Goal: Information Seeking & Learning: Learn about a topic

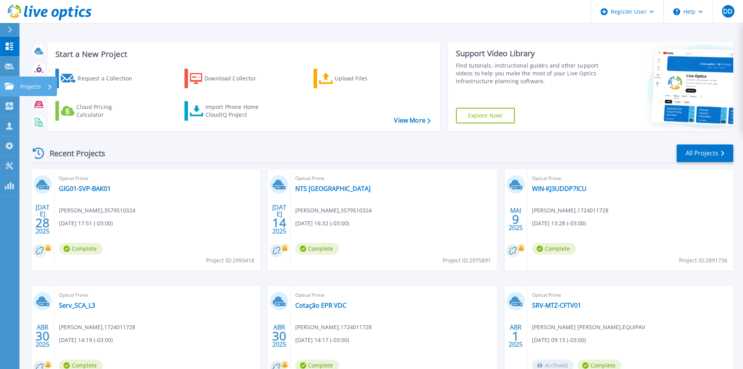
click at [15, 91] on link "Projects Projects" at bounding box center [10, 86] width 20 height 20
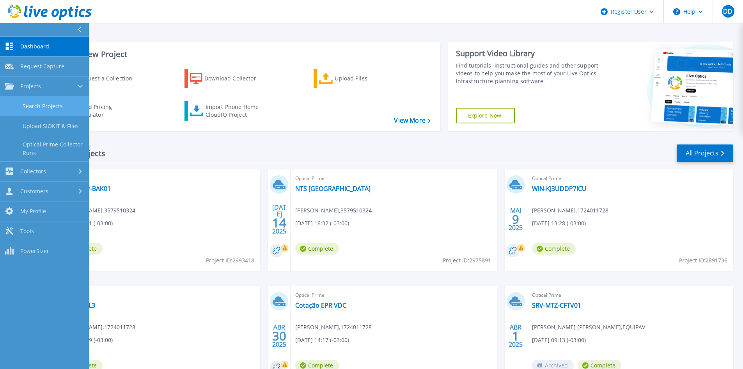
click at [52, 104] on link "Search Projects" at bounding box center [44, 106] width 89 height 20
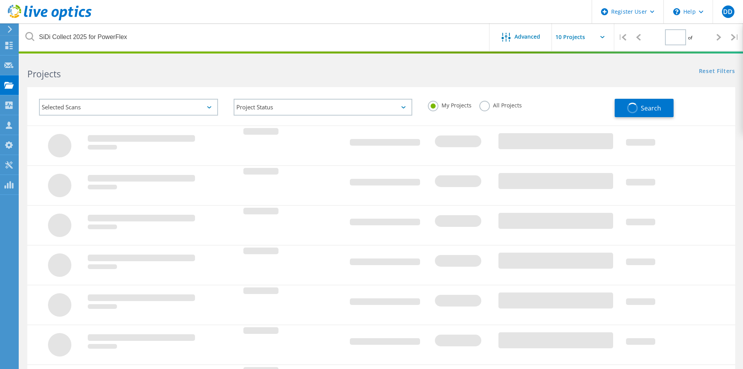
type input "1"
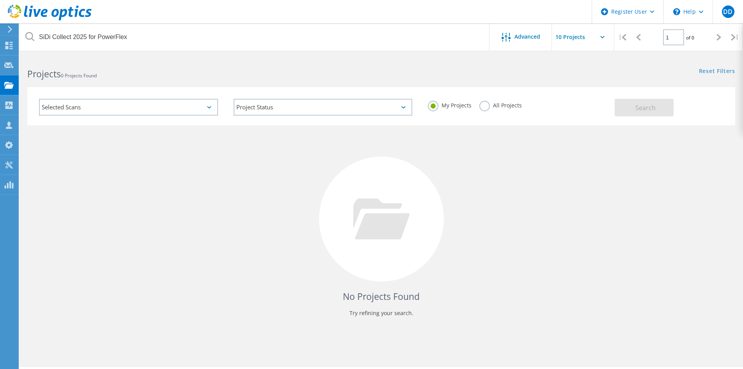
click at [482, 103] on label "All Projects" at bounding box center [501, 104] width 43 height 7
click at [0, 0] on input "All Projects" at bounding box center [0, 0] width 0 height 0
click at [653, 106] on span "Search" at bounding box center [646, 107] width 20 height 9
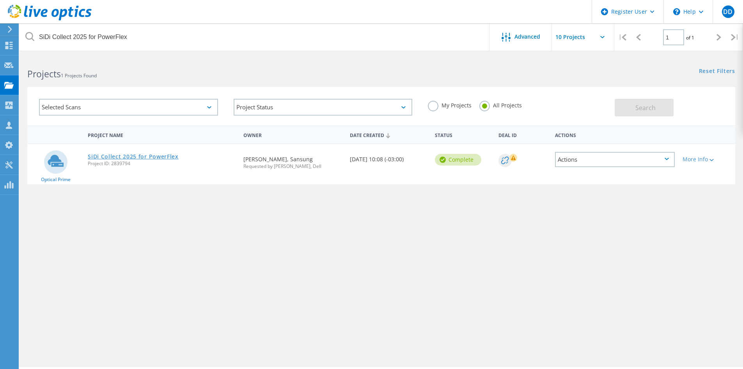
click at [126, 156] on link "SiDi Collect 2025 for PowerFlex" at bounding box center [133, 156] width 91 height 5
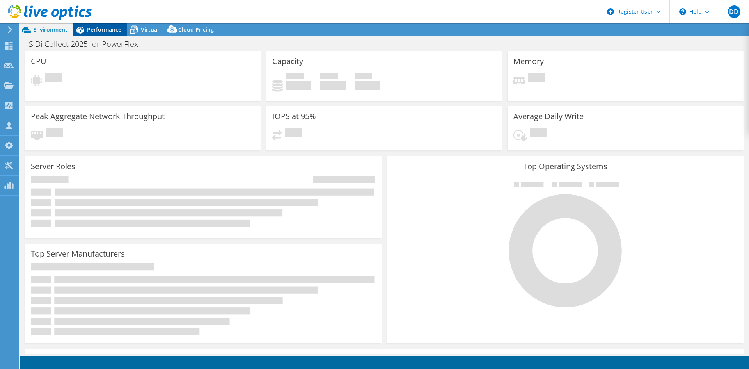
select select "USD"
select select "SouthAmerica"
select select "BRL"
click at [110, 33] on span "Performance" at bounding box center [104, 29] width 34 height 7
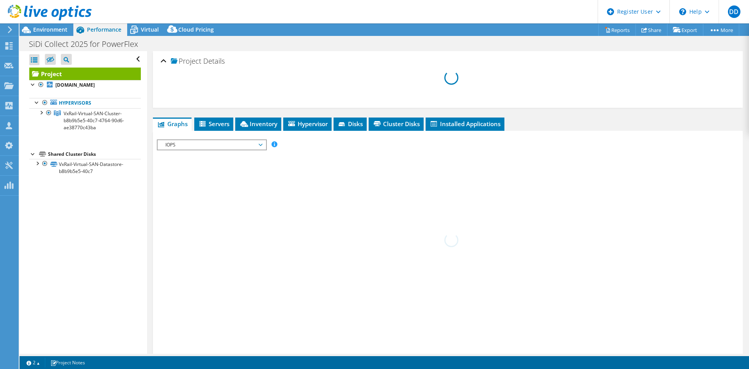
click at [44, 110] on div at bounding box center [41, 112] width 8 height 8
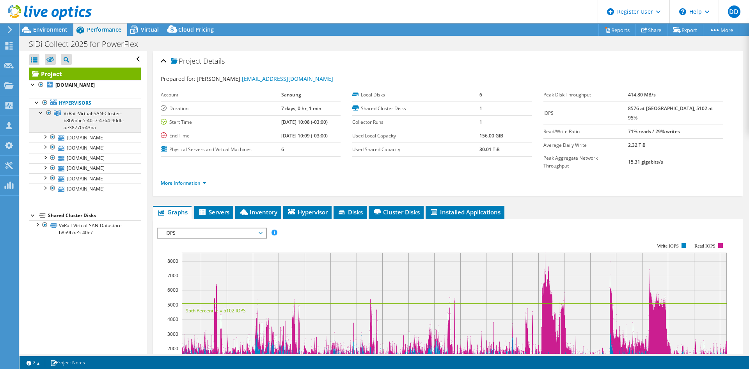
click at [80, 132] on link "VxRail-Virtual-SAN-Cluster-b8b9b5e5-40c7-4764-90d6-ae38770c43ba" at bounding box center [85, 120] width 112 height 24
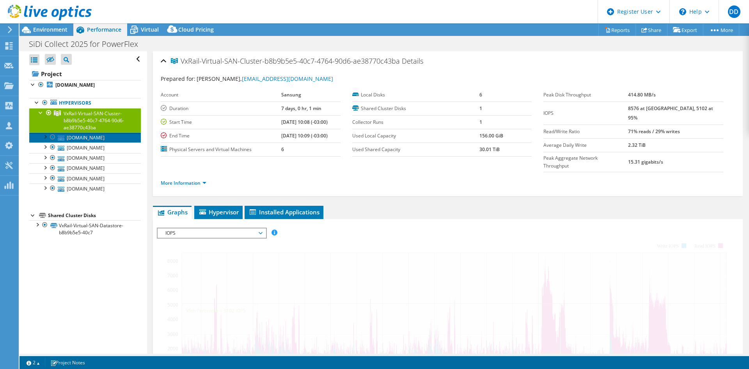
click at [86, 139] on link "hc-3.sidi.org.br" at bounding box center [85, 137] width 112 height 10
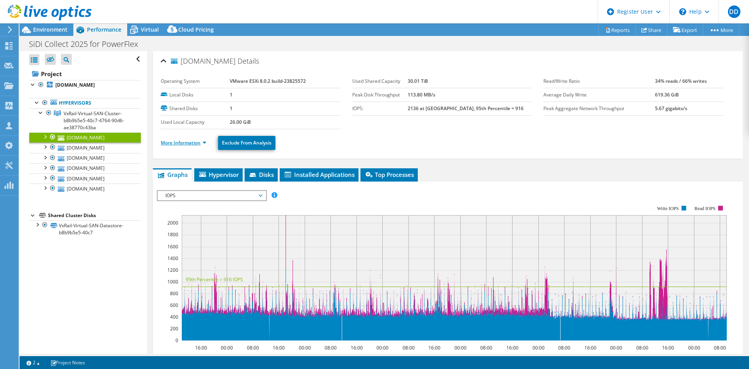
click at [206, 140] on link "More Information" at bounding box center [184, 142] width 46 height 7
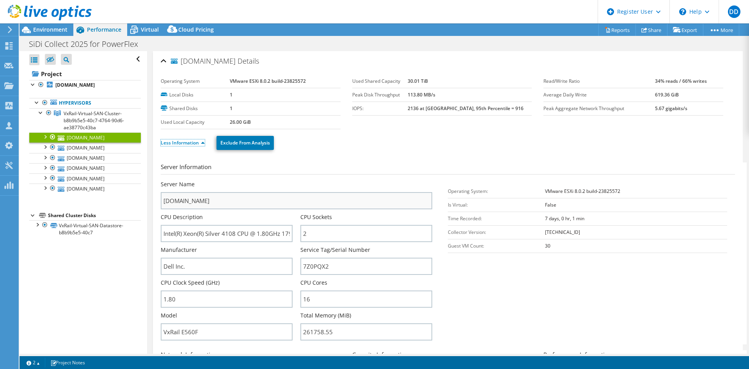
scroll to position [104, 0]
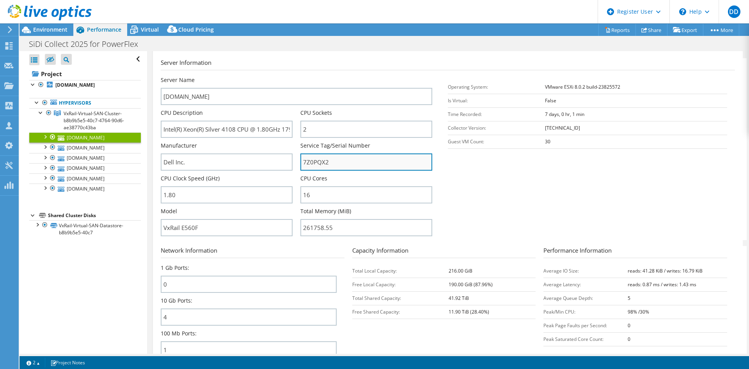
click at [324, 157] on input "7Z0PQX2" at bounding box center [367, 161] width 132 height 17
click at [562, 199] on section "Server Information Server Name hc-3.sidi.org.br CPU Description Intel(R) Xeon(R…" at bounding box center [450, 149] width 578 height 182
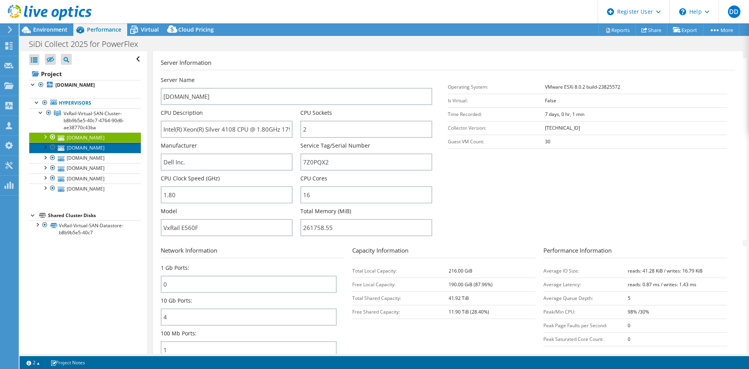
click at [83, 151] on link "hc-4.sidi.org.br" at bounding box center [85, 147] width 112 height 10
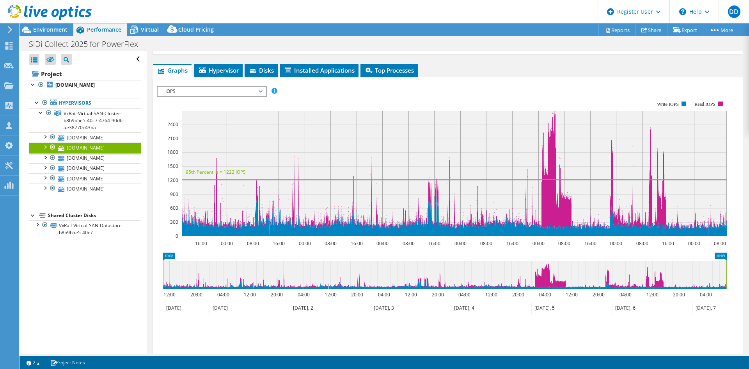
scroll to position [0, 0]
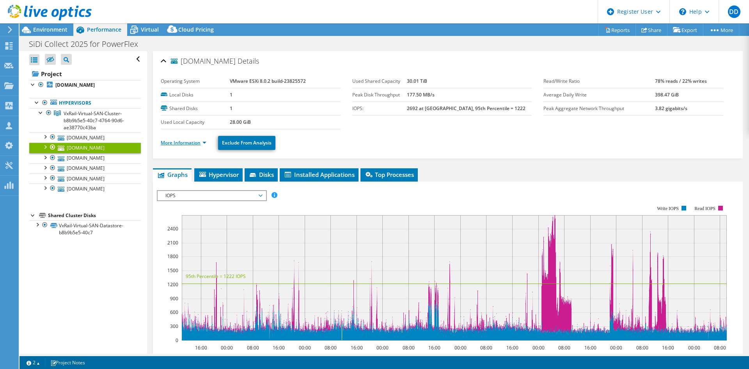
click at [198, 142] on link "More Information" at bounding box center [184, 142] width 46 height 7
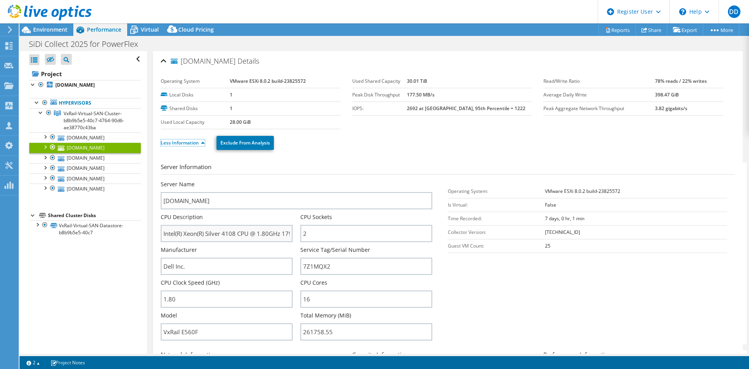
scroll to position [208, 0]
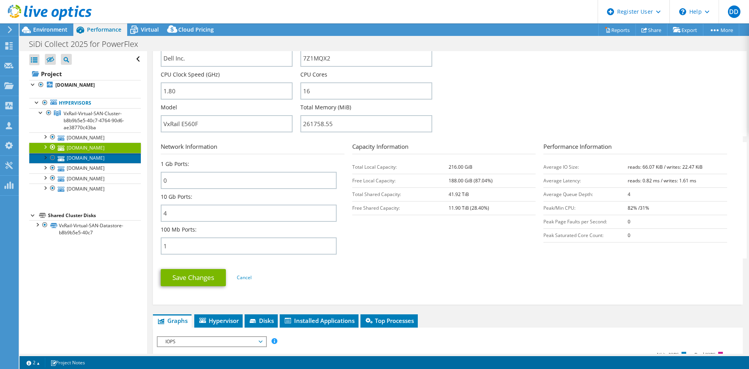
click at [87, 158] on link "hc-6.sidi.org.br" at bounding box center [85, 158] width 112 height 10
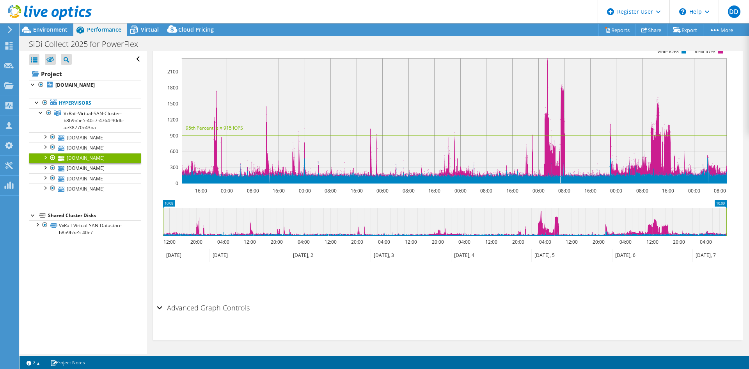
scroll to position [0, 0]
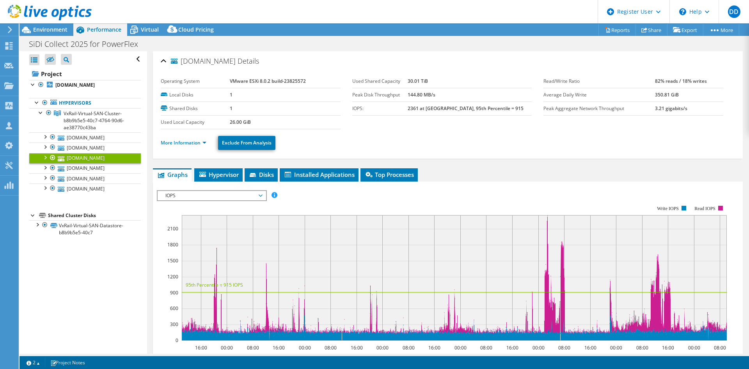
click at [206, 139] on li "More Information" at bounding box center [186, 143] width 50 height 9
click at [203, 146] on link "More Information" at bounding box center [184, 142] width 46 height 7
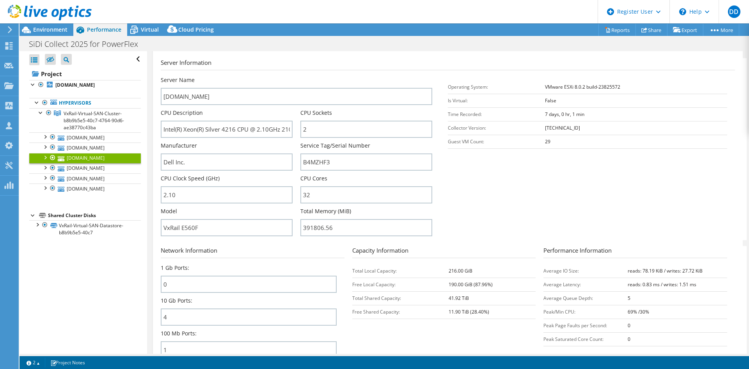
scroll to position [208, 0]
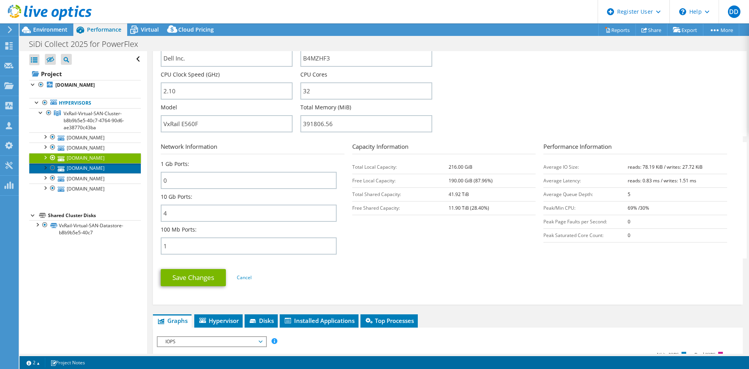
click at [93, 170] on link "hc-5.sidi.org.br" at bounding box center [85, 168] width 112 height 10
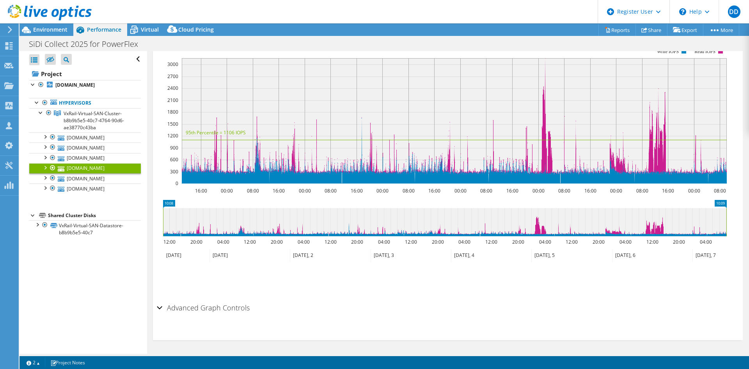
scroll to position [0, 0]
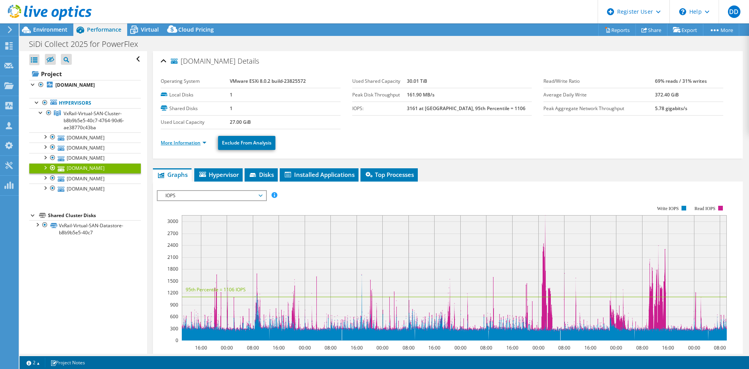
click at [204, 142] on link "More Information" at bounding box center [184, 142] width 46 height 7
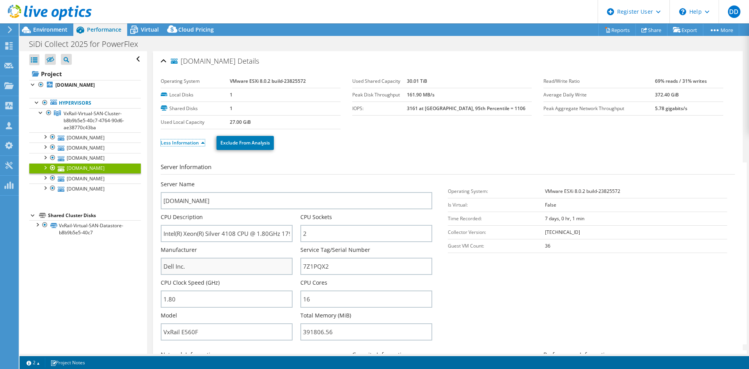
scroll to position [104, 0]
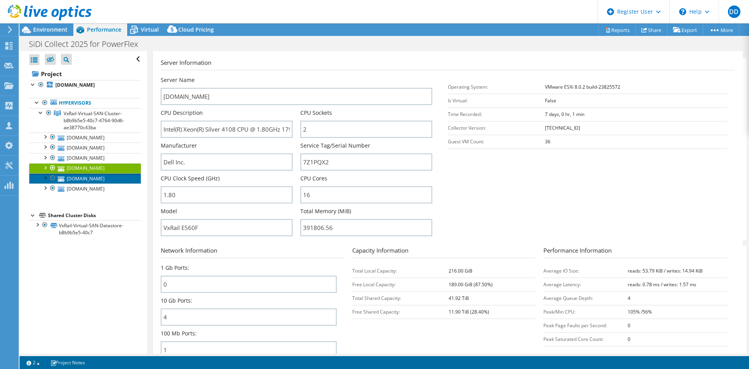
click at [102, 183] on link "hc-1.sidi.org.br" at bounding box center [85, 178] width 112 height 10
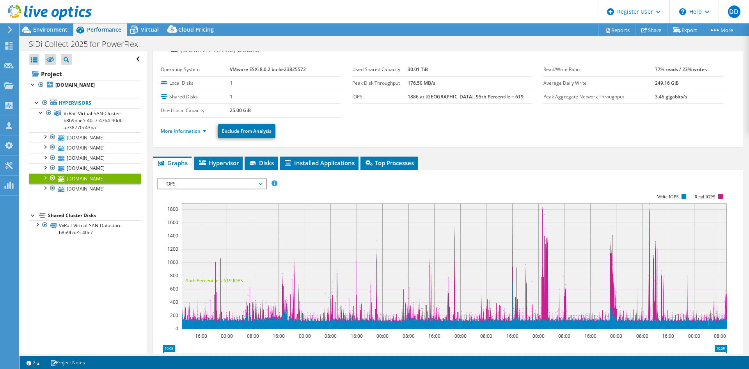
scroll to position [0, 0]
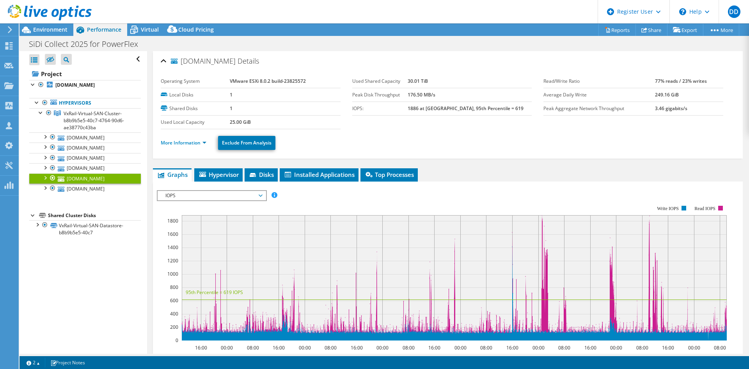
click at [204, 147] on li "More Information" at bounding box center [186, 143] width 50 height 9
click at [203, 142] on link "More Information" at bounding box center [184, 142] width 46 height 7
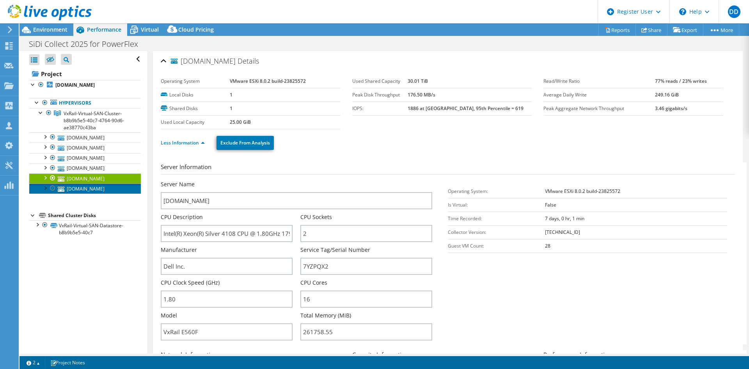
click at [105, 190] on link "hc-2.sidi.org.br" at bounding box center [85, 188] width 112 height 10
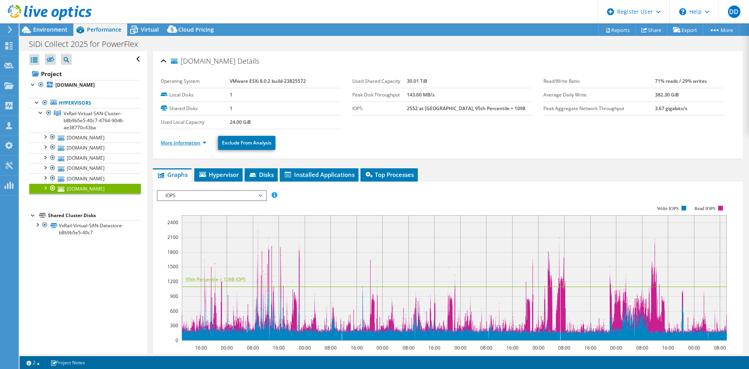
click at [205, 142] on link "More Information" at bounding box center [184, 142] width 46 height 7
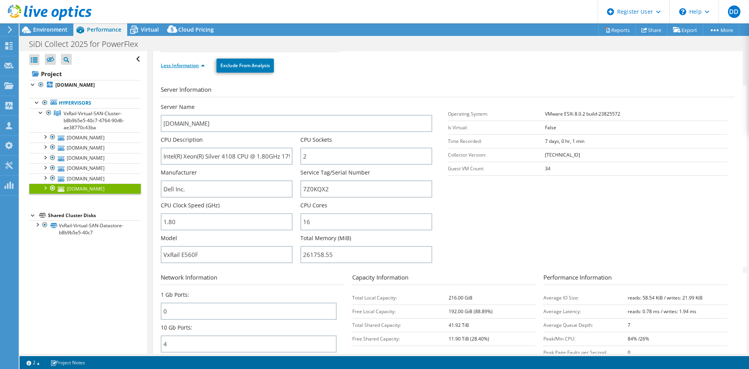
scroll to position [104, 0]
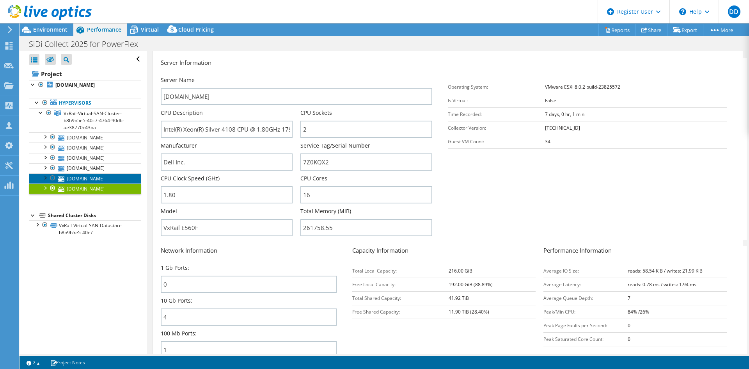
click at [95, 178] on link "hc-1.sidi.org.br" at bounding box center [85, 178] width 112 height 10
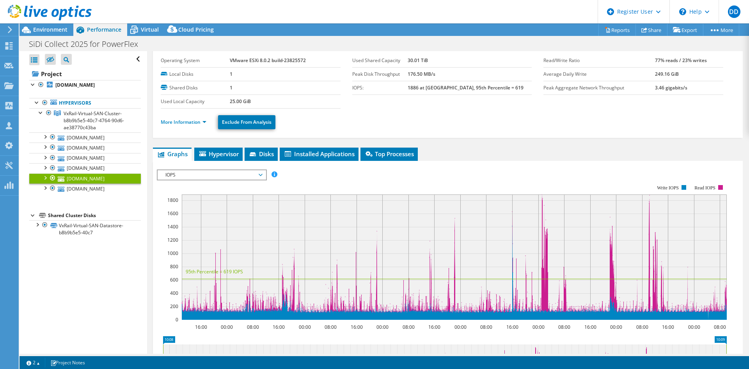
scroll to position [0, 0]
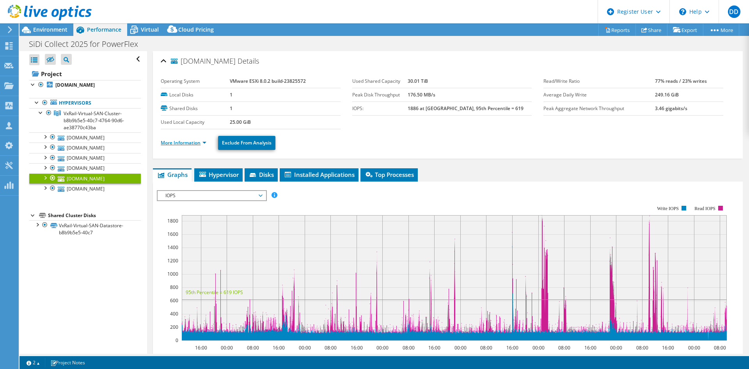
click at [200, 140] on link "More Information" at bounding box center [184, 142] width 46 height 7
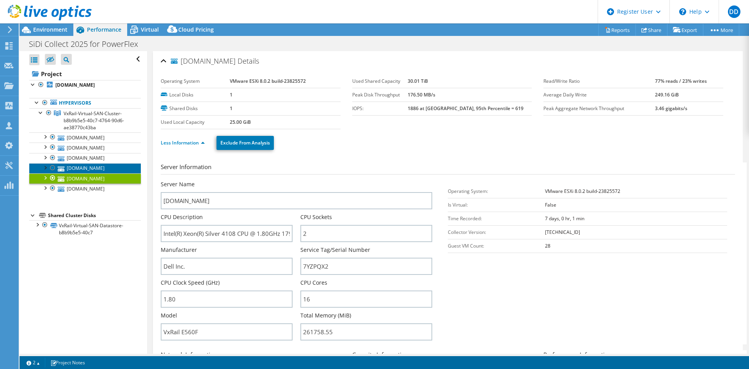
click at [85, 167] on link "hc-5.sidi.org.br" at bounding box center [85, 168] width 112 height 10
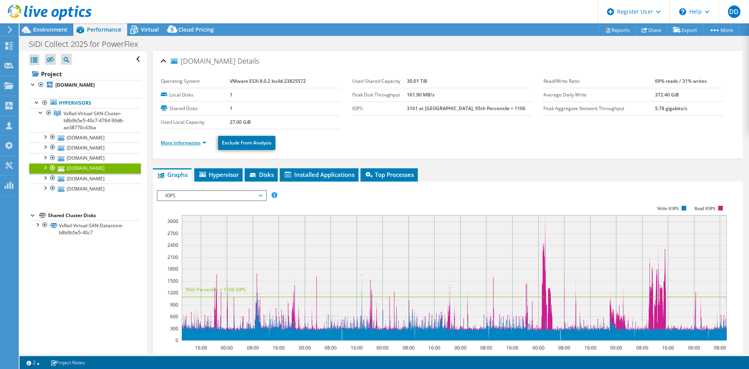
click at [205, 141] on link "More Information" at bounding box center [184, 142] width 46 height 7
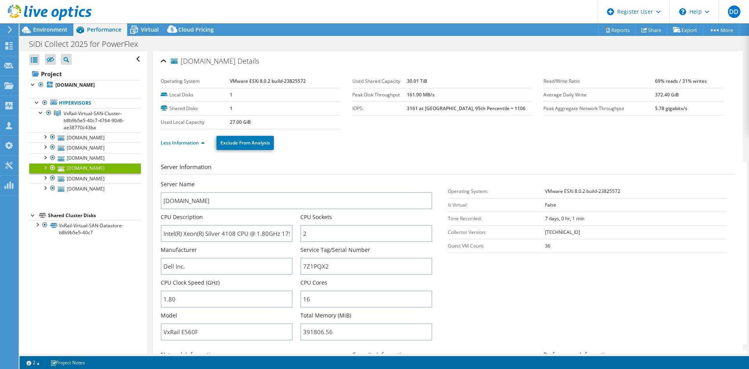
drag, startPoint x: 205, startPoint y: 141, endPoint x: 202, endPoint y: 131, distance: 11.1
click at [202, 131] on div "Less Information Exclude From Analysis" at bounding box center [448, 142] width 574 height 27
click at [84, 159] on link "hc-6.sidi.org.br" at bounding box center [85, 158] width 112 height 10
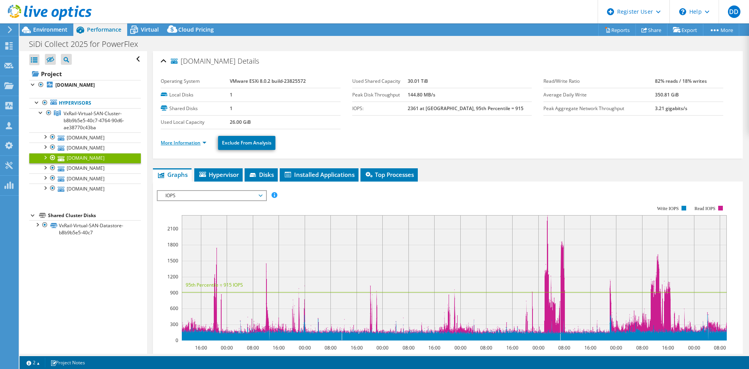
click at [204, 141] on link "More Information" at bounding box center [184, 142] width 46 height 7
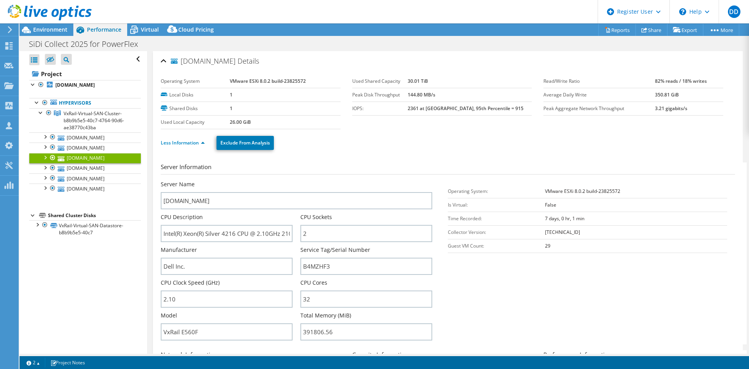
select select "SouthAmerica"
select select "BRL"
